Goal: Find specific page/section: Find specific page/section

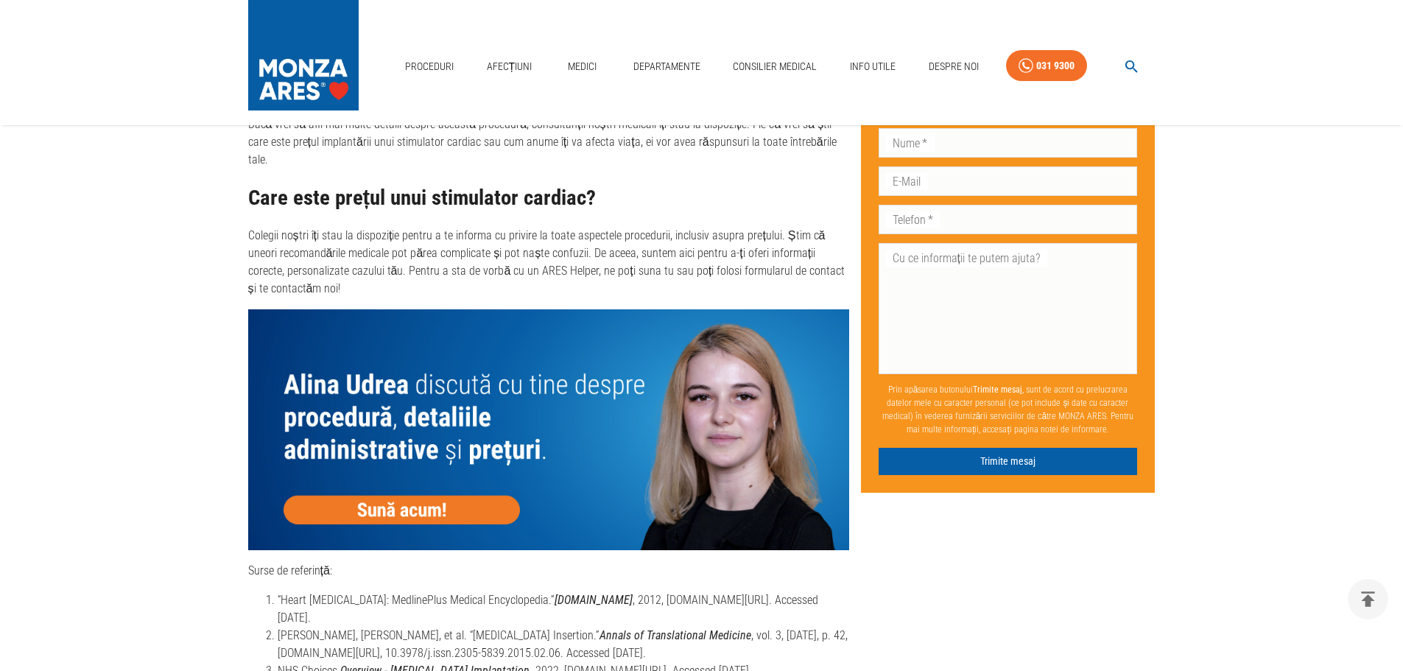
scroll to position [7148, 0]
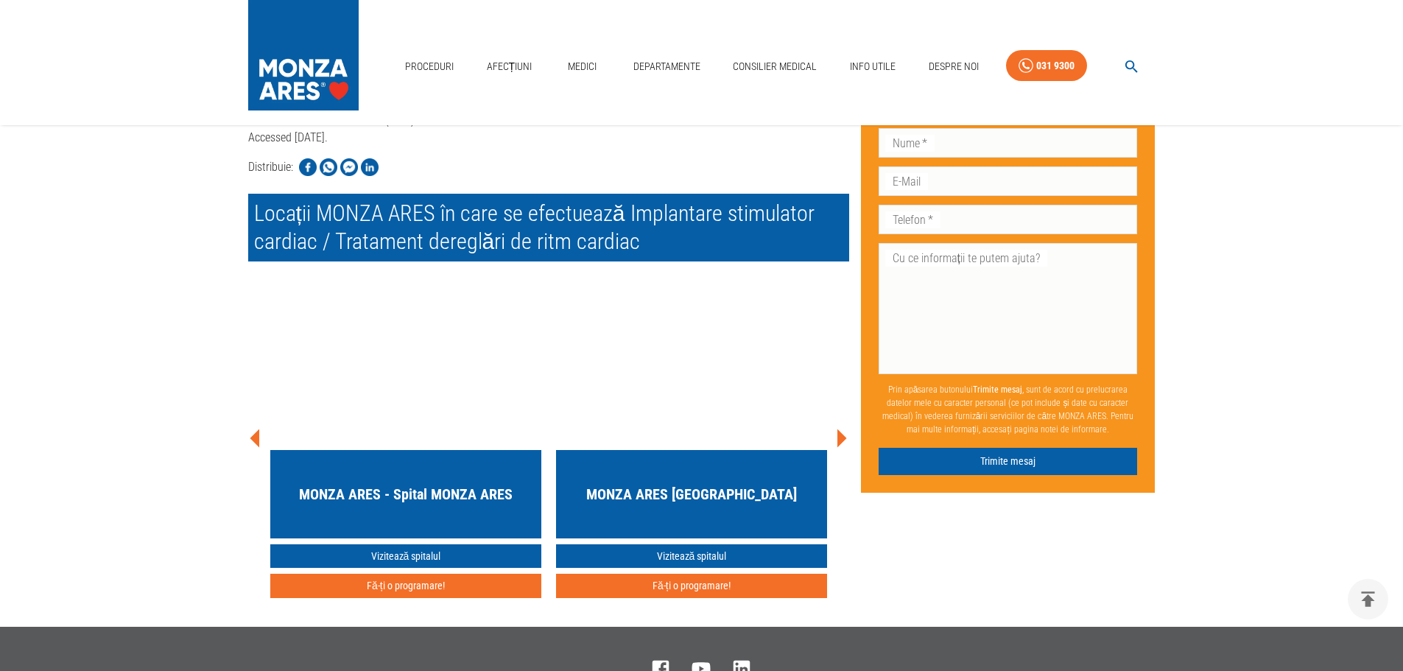
scroll to position [7884, 0]
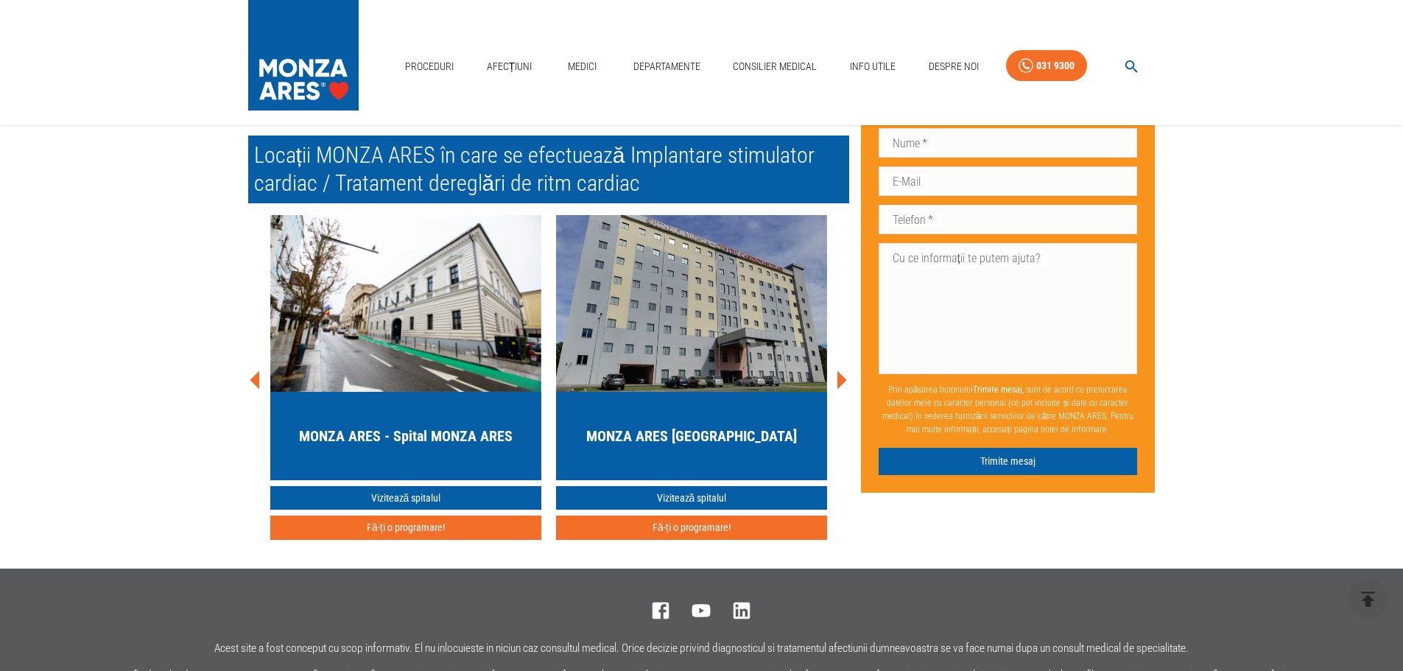
click at [382, 446] on h5 "MONZA ARES - Spital MONZA ARES" at bounding box center [406, 436] width 214 height 21
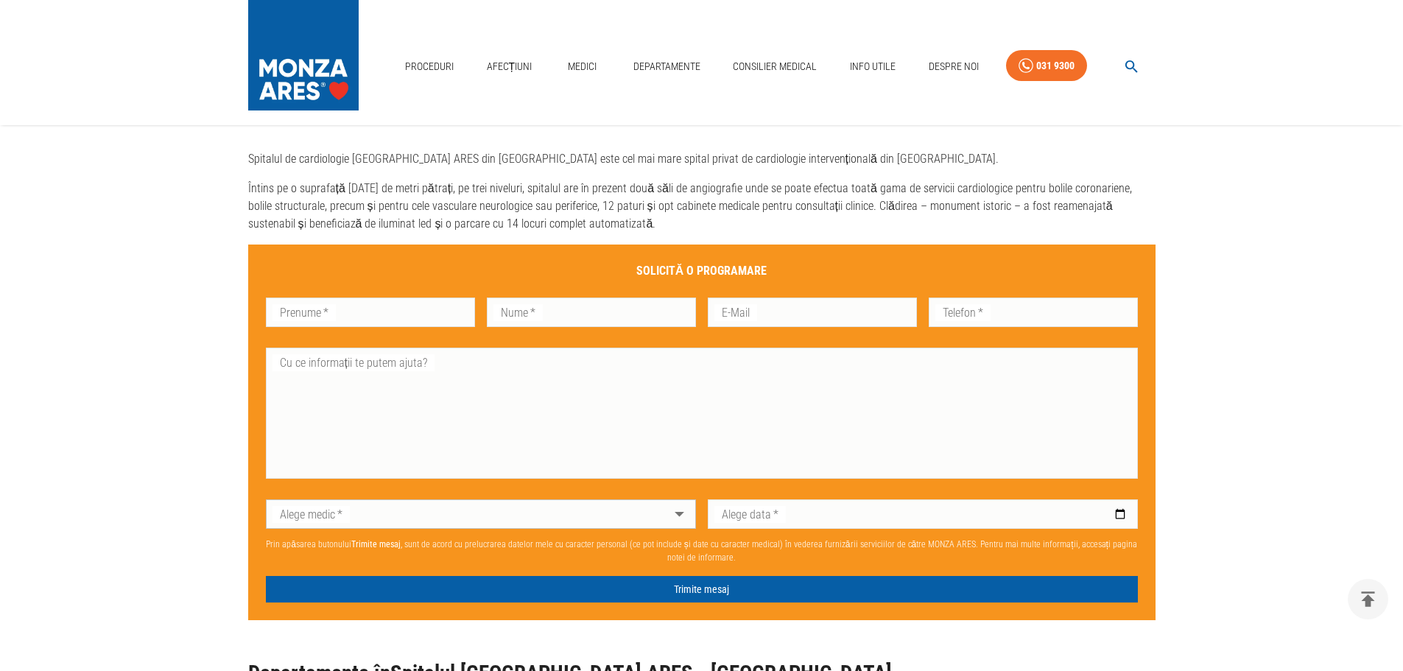
scroll to position [1105, 0]
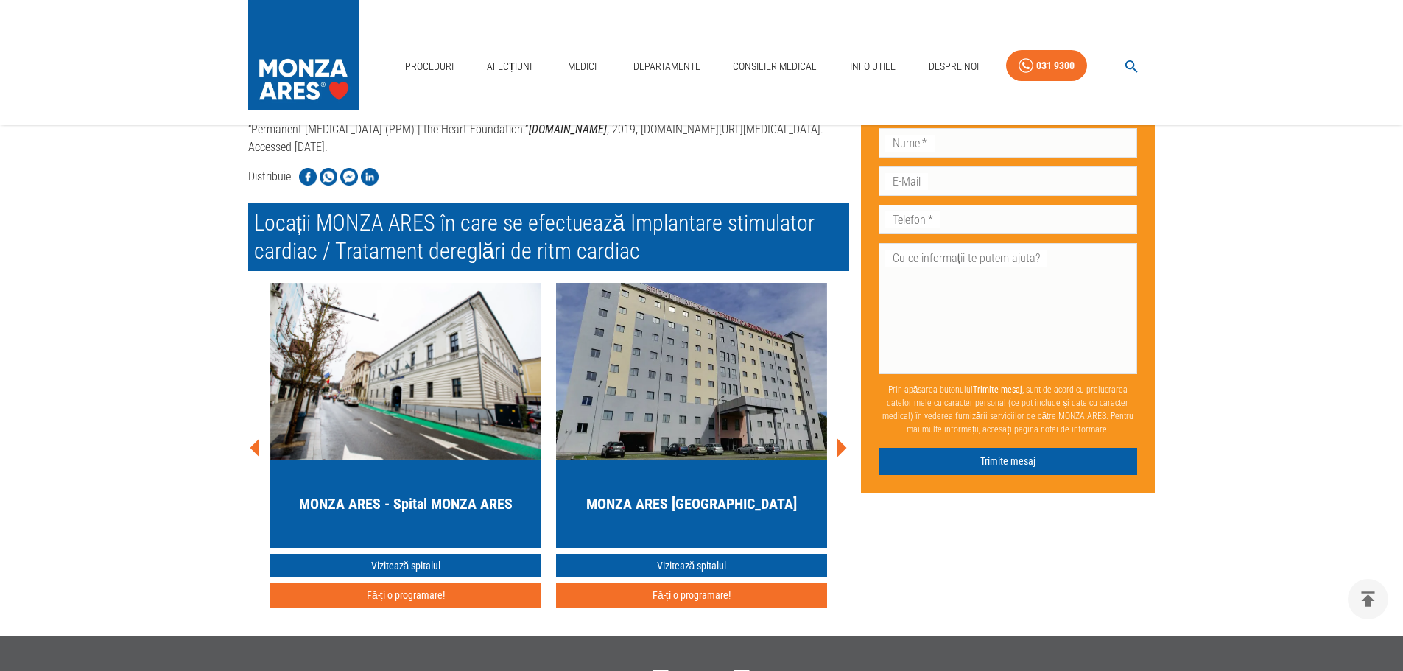
scroll to position [7799, 0]
